Goal: Task Accomplishment & Management: Manage account settings

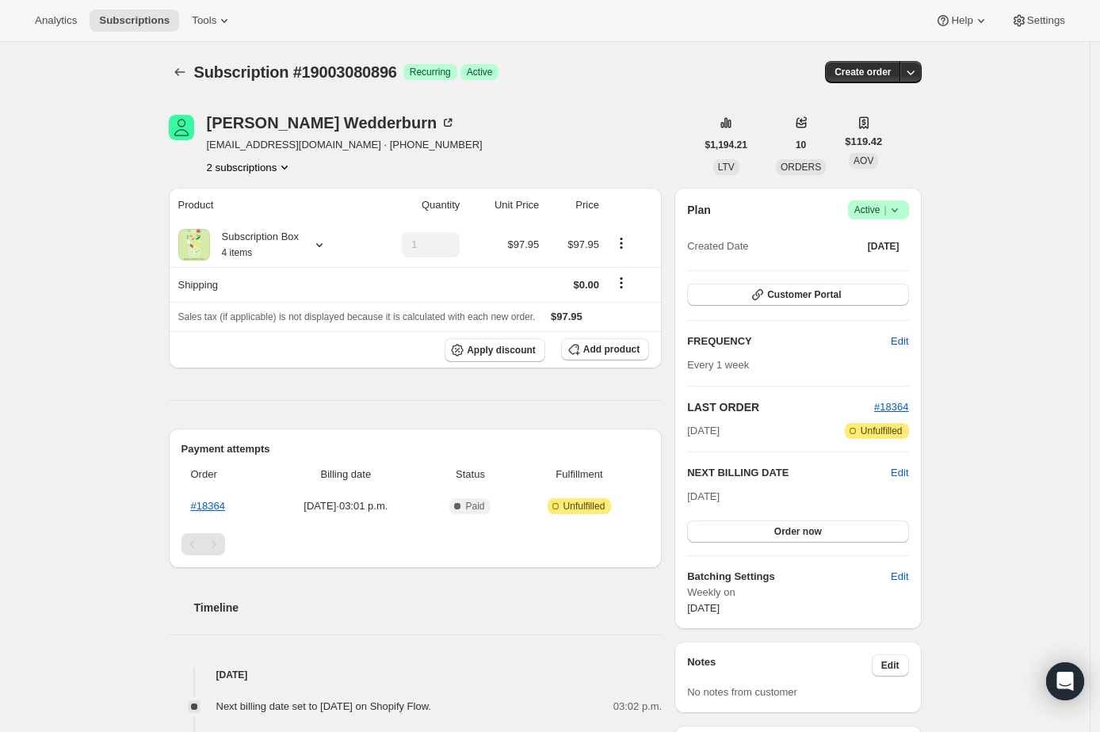
click at [628, 207] on icon at bounding box center [895, 210] width 16 height 16
click at [628, 262] on span "Cancel subscription" at bounding box center [879, 268] width 90 height 12
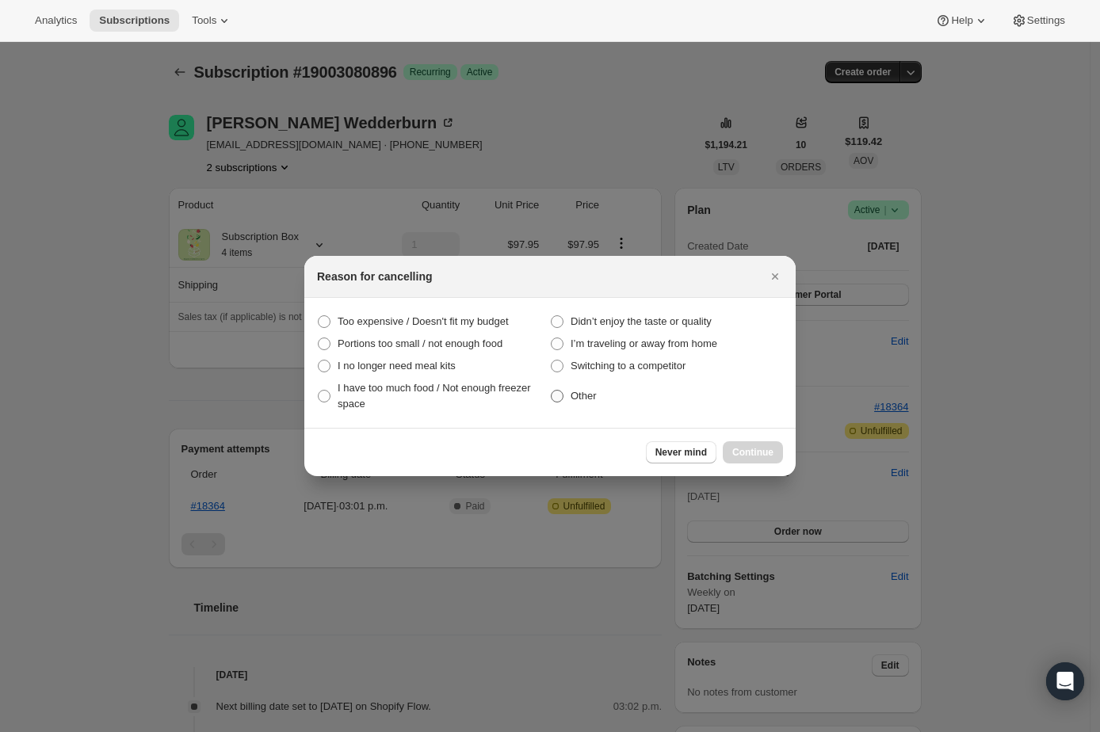
click at [581, 393] on span "Other" at bounding box center [584, 396] width 26 height 12
click at [552, 391] on input "Other" at bounding box center [551, 390] width 1 height 1
radio input "true"
click at [628, 447] on span "Continue" at bounding box center [752, 452] width 41 height 13
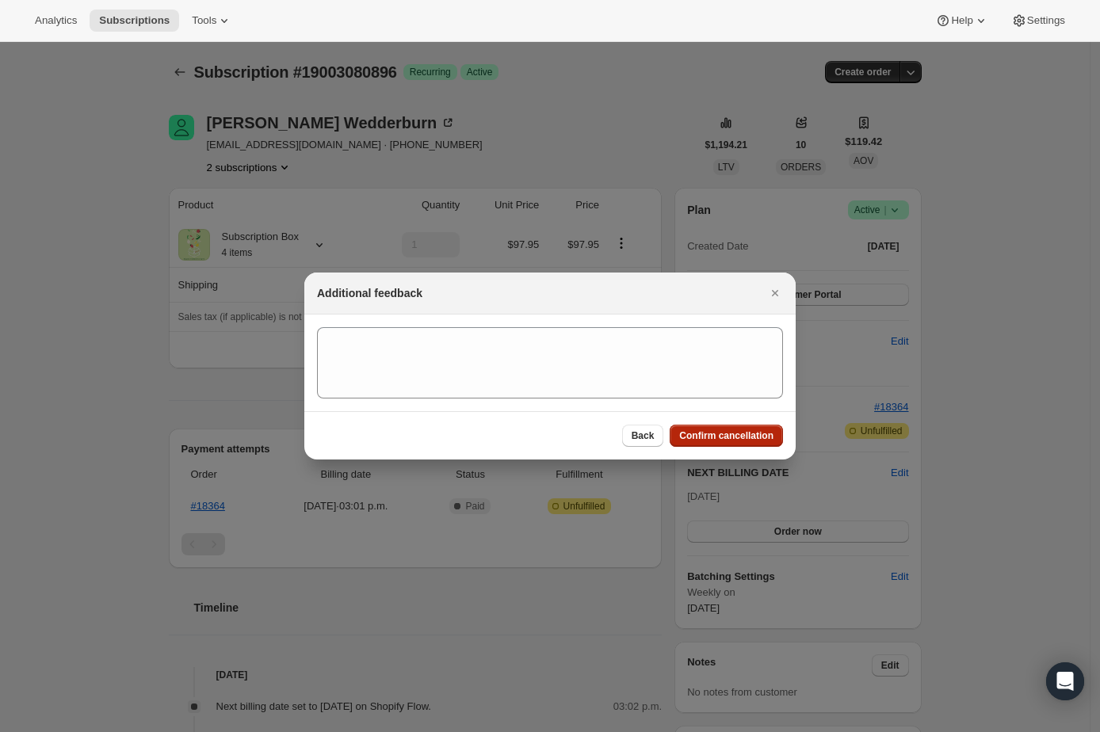
click at [628, 445] on button "Confirm cancellation" at bounding box center [726, 436] width 113 height 22
